Goal: Find specific page/section: Find specific page/section

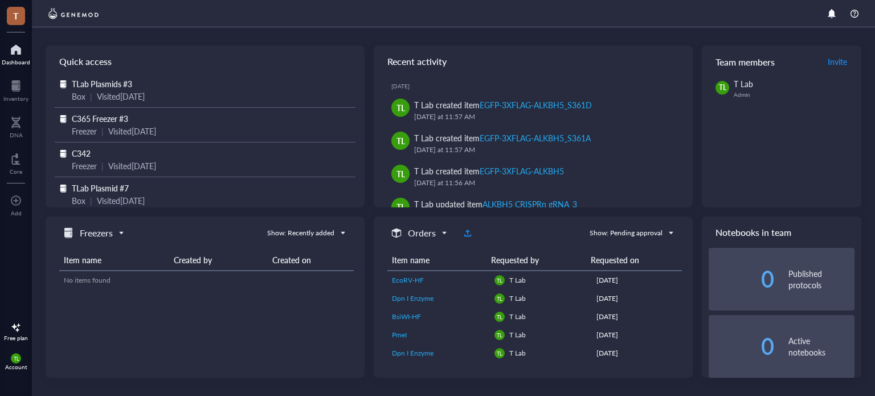
click at [12, 54] on div at bounding box center [16, 49] width 28 height 18
click at [14, 53] on div at bounding box center [16, 49] width 28 height 18
click at [10, 91] on div at bounding box center [15, 86] width 25 height 18
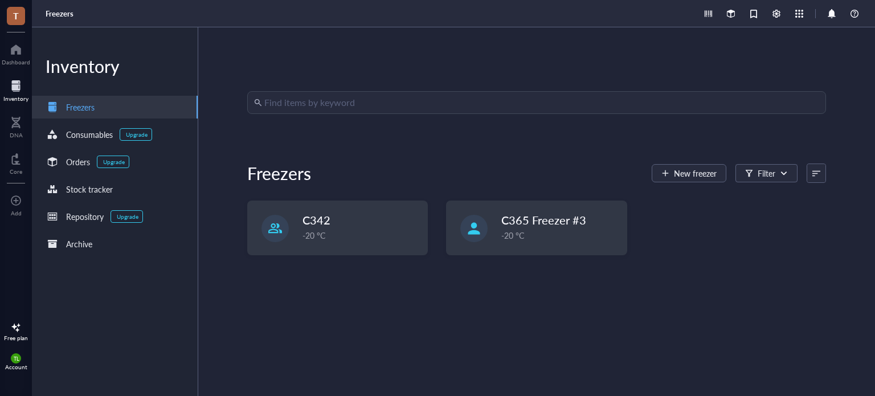
click at [284, 97] on input "search" at bounding box center [541, 103] width 555 height 22
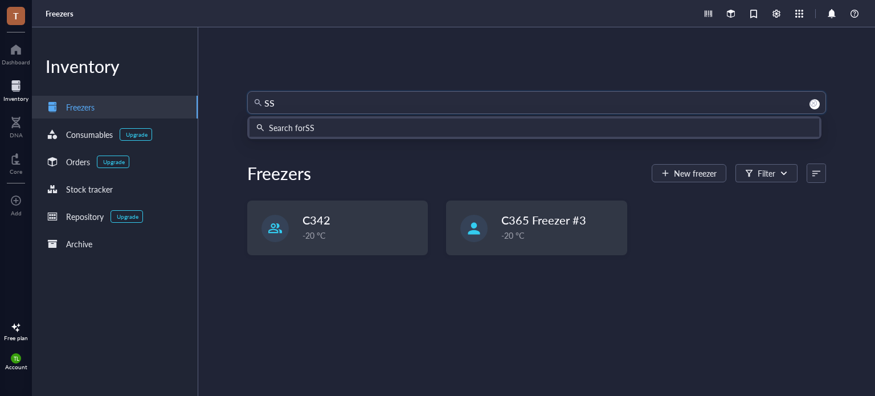
type input "S"
type input "SSF"
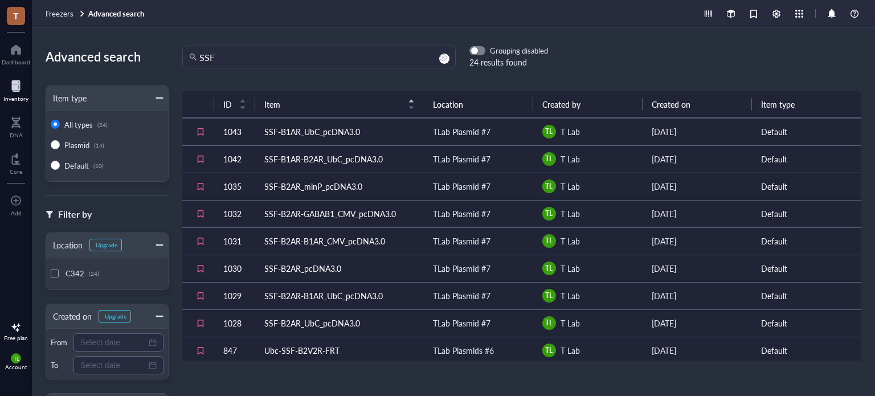
click at [318, 272] on td "SSF-B2AR_pcDNA3.0" at bounding box center [339, 268] width 169 height 27
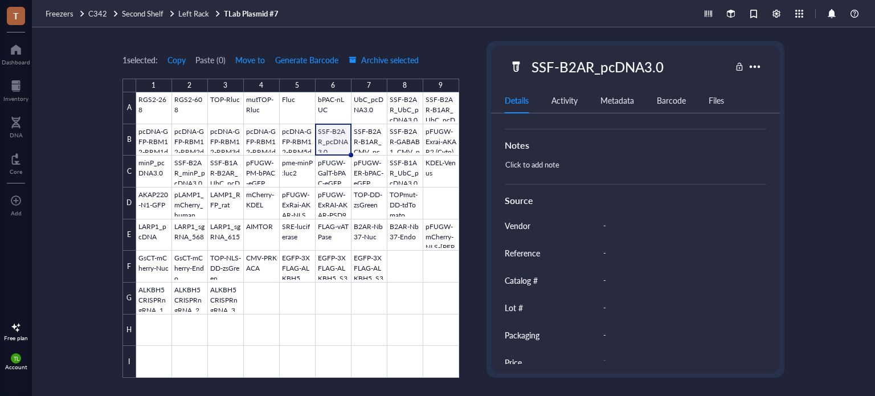
scroll to position [251, 0]
